Goal: Use online tool/utility

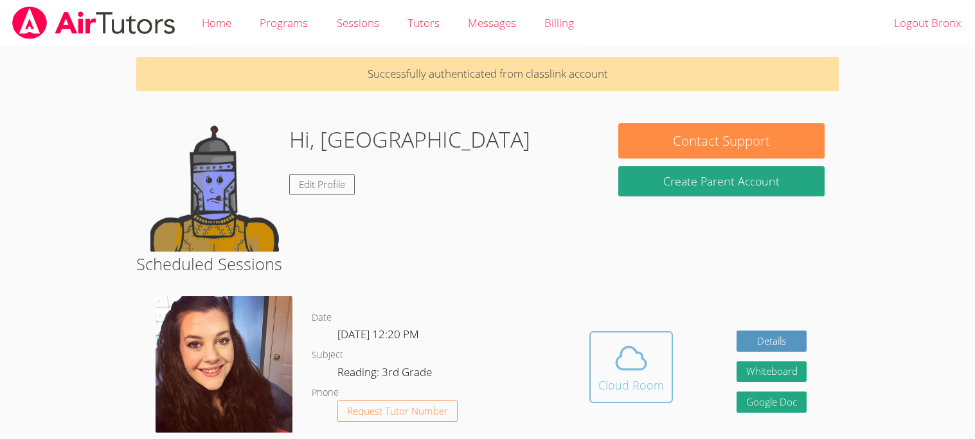
click at [611, 376] on div "Cloud Room" at bounding box center [631, 385] width 66 height 18
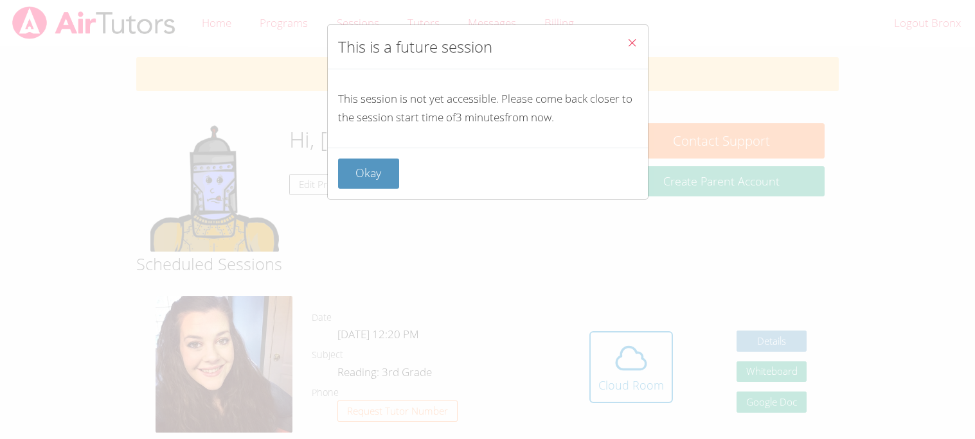
click at [630, 39] on icon "Close" at bounding box center [631, 42] width 11 height 11
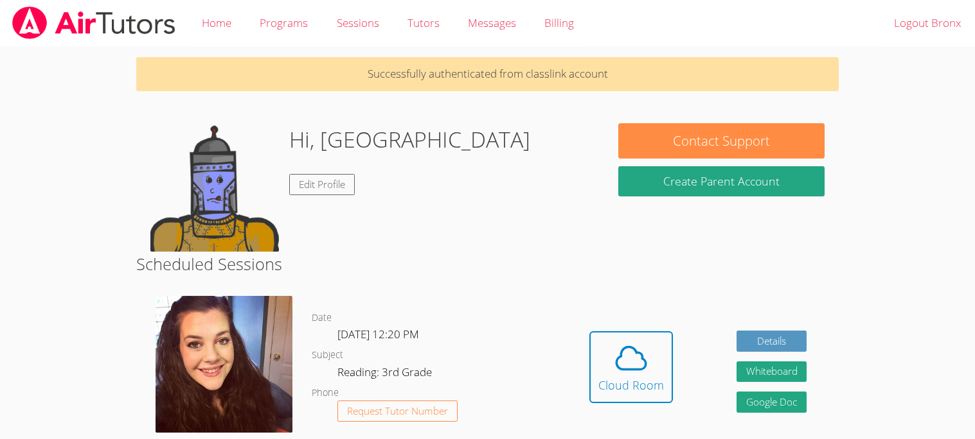
click at [0, 115] on body "Home Programs Sessions Tutors Messages Billing Logout Bronx Successfully authen…" at bounding box center [487, 219] width 975 height 439
click at [648, 376] on div "Cloud Room" at bounding box center [631, 385] width 66 height 18
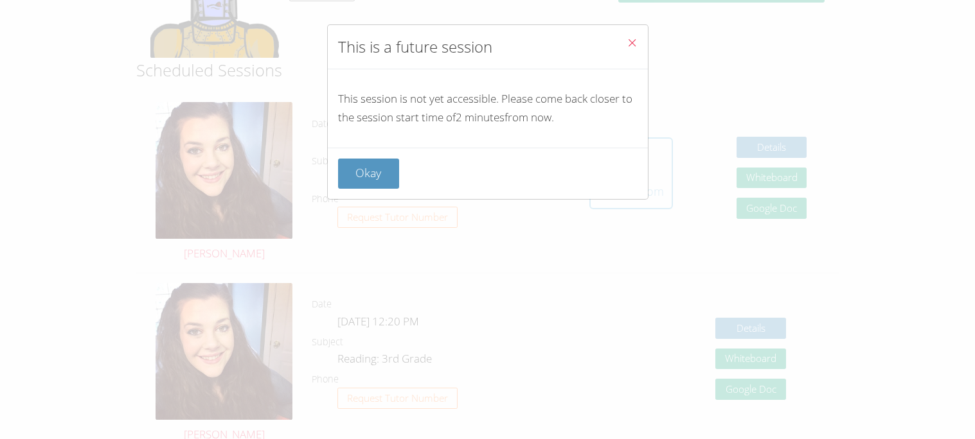
scroll to position [196, 0]
click at [628, 30] on button "Close" at bounding box center [631, 44] width 31 height 39
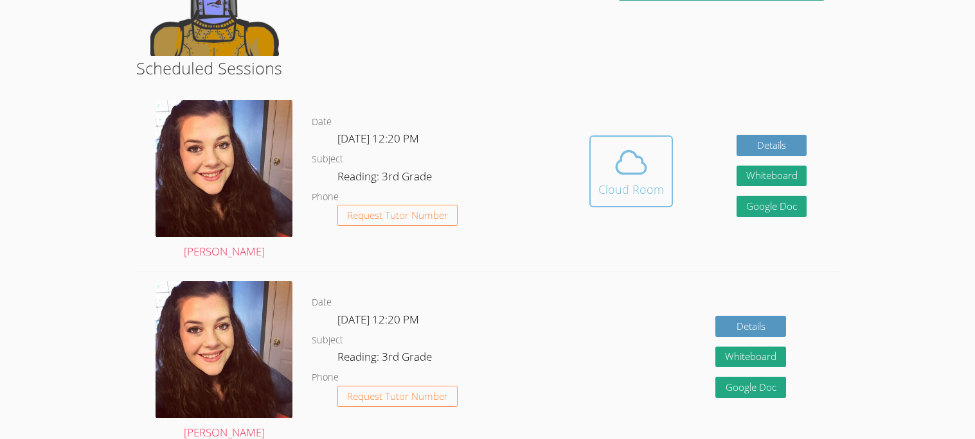
click at [609, 181] on div "Cloud Room" at bounding box center [631, 190] width 66 height 18
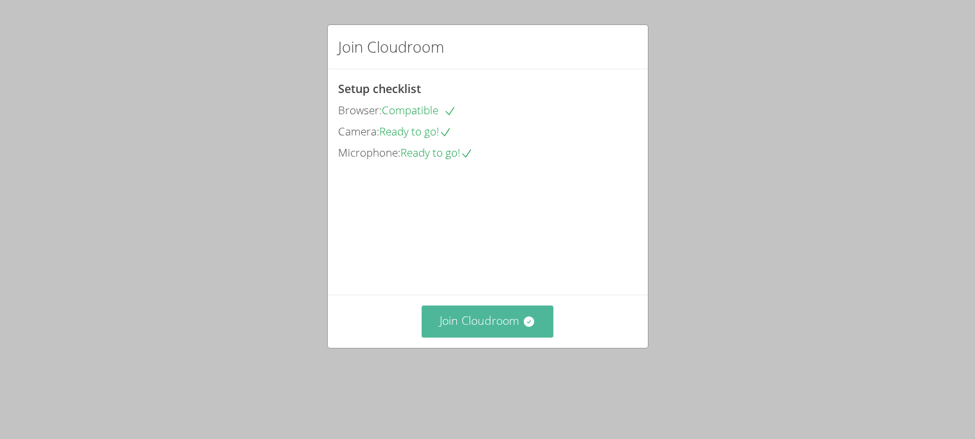
click at [509, 337] on button "Join Cloudroom" at bounding box center [487, 321] width 132 height 31
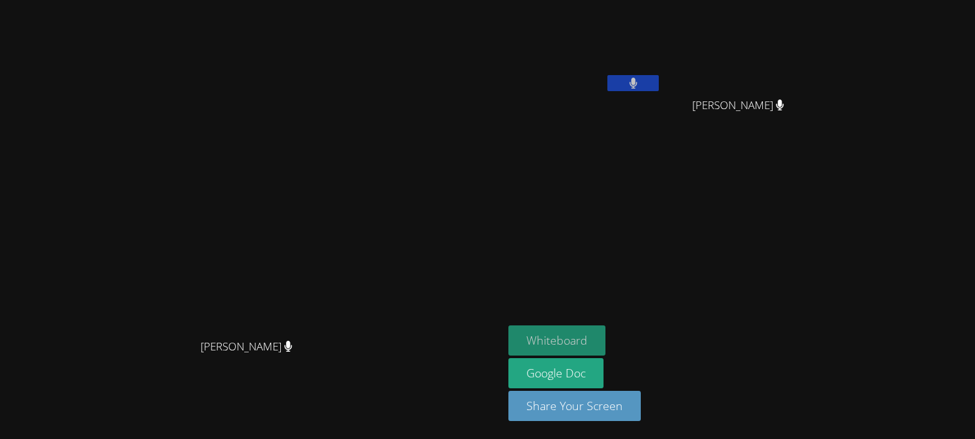
click at [605, 336] on button "Whiteboard" at bounding box center [556, 341] width 97 height 30
